Goal: Task Accomplishment & Management: Manage account settings

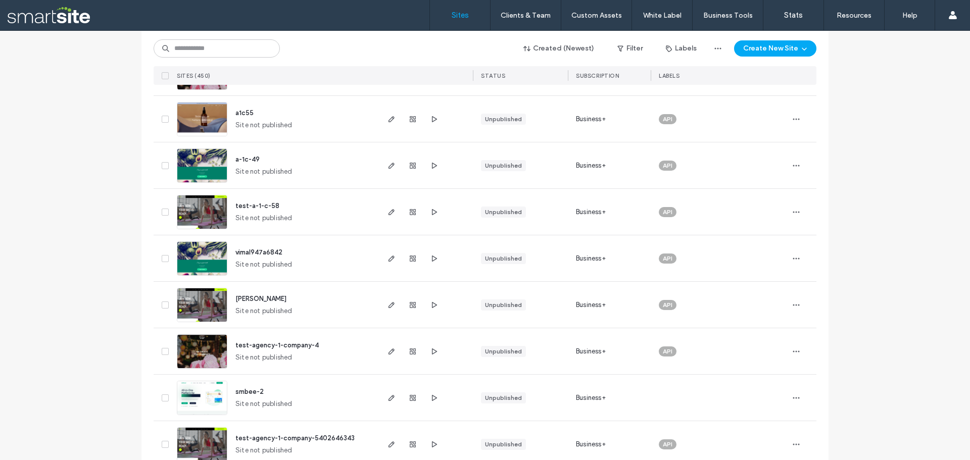
scroll to position [910, 0]
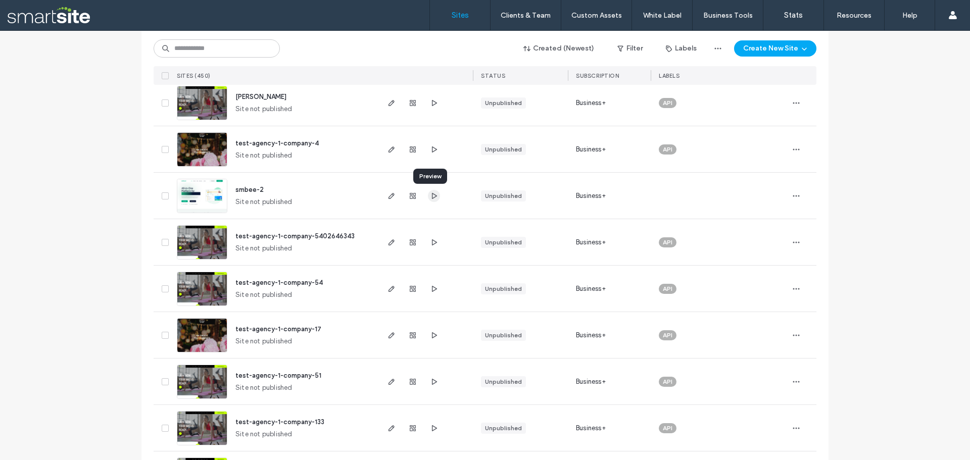
click at [432, 197] on use "button" at bounding box center [434, 196] width 5 height 6
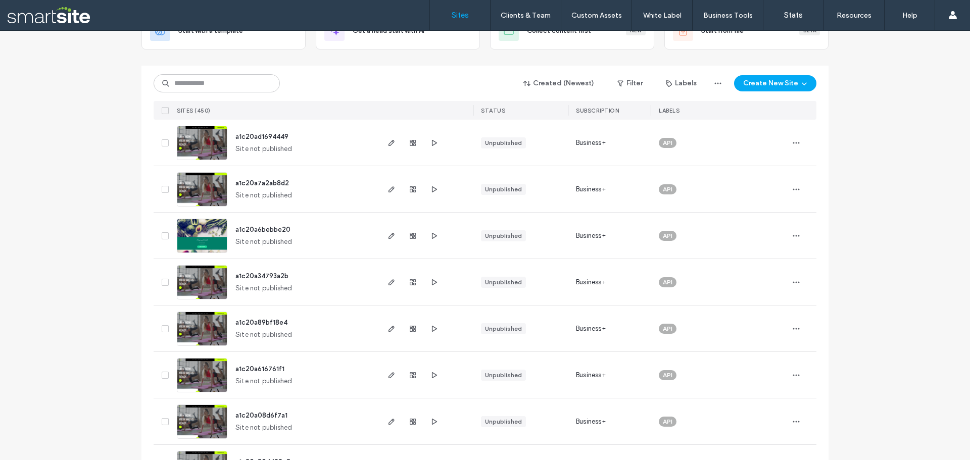
scroll to position [0, 0]
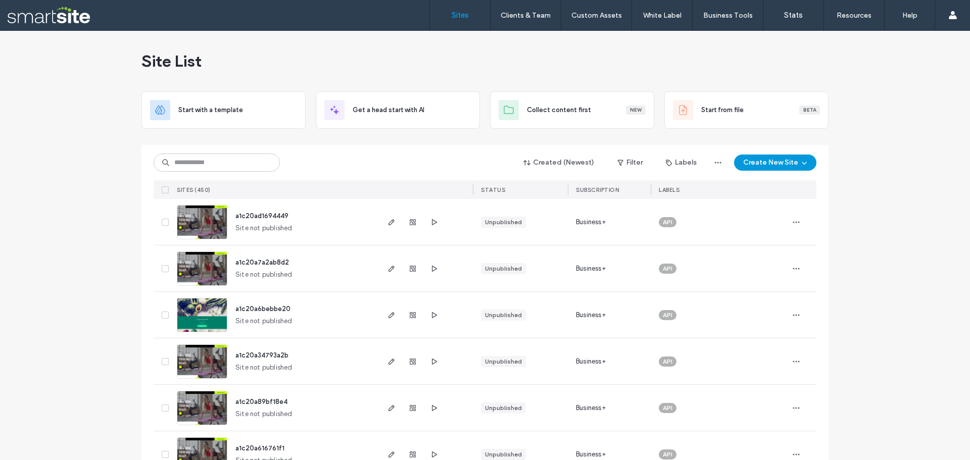
click at [787, 165] on button "Create New Site" at bounding box center [775, 163] width 82 height 16
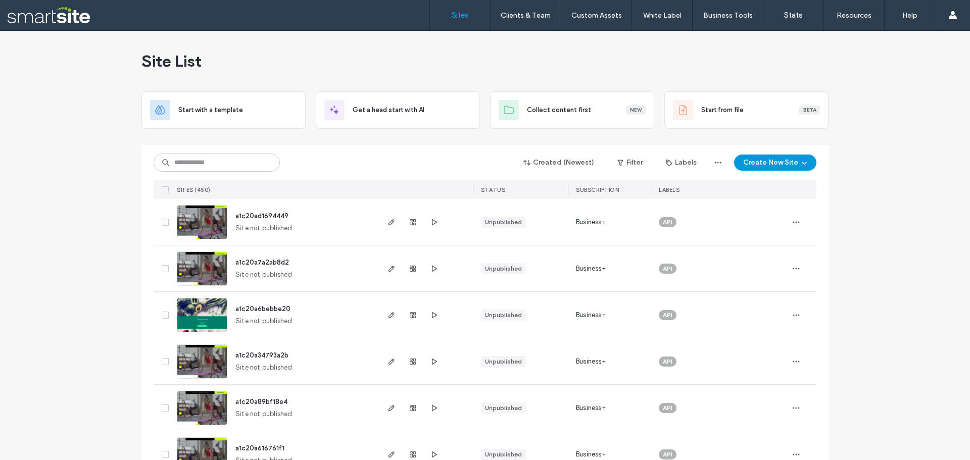
click at [760, 167] on button "Create New Site" at bounding box center [775, 163] width 82 height 16
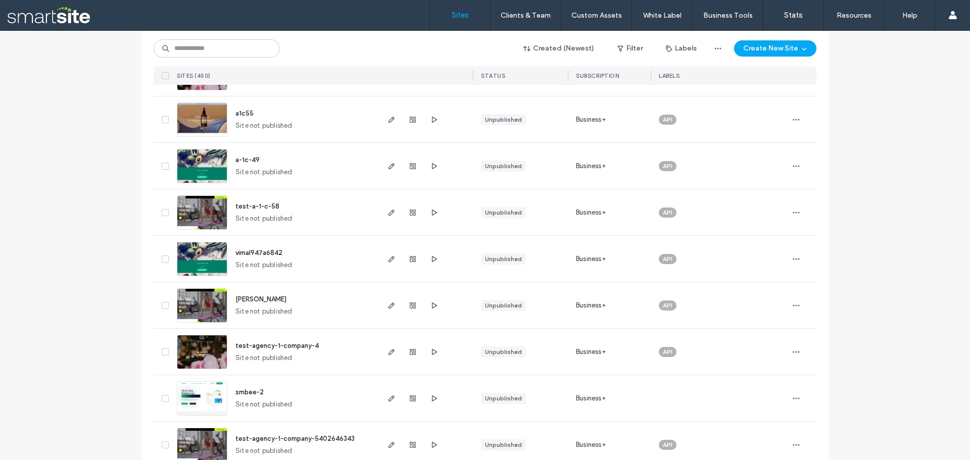
scroll to position [859, 0]
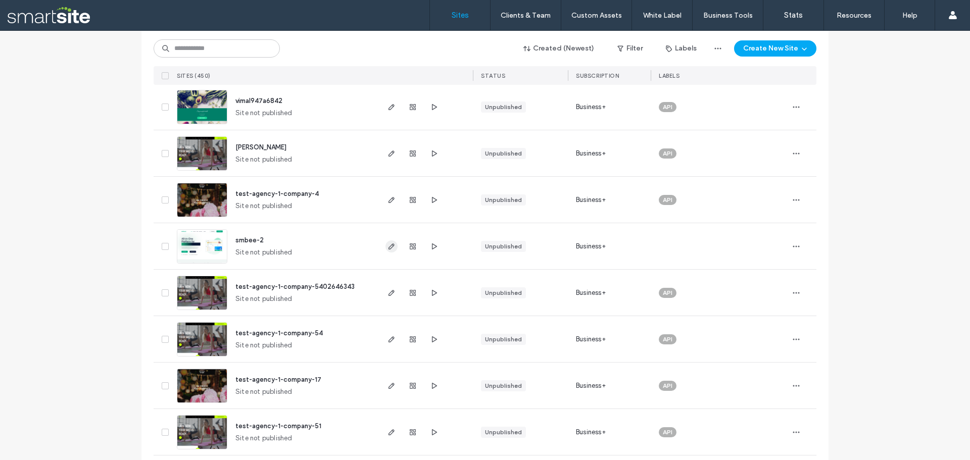
click at [389, 251] on span "button" at bounding box center [392, 247] width 12 height 12
